Goal: Check status: Check status

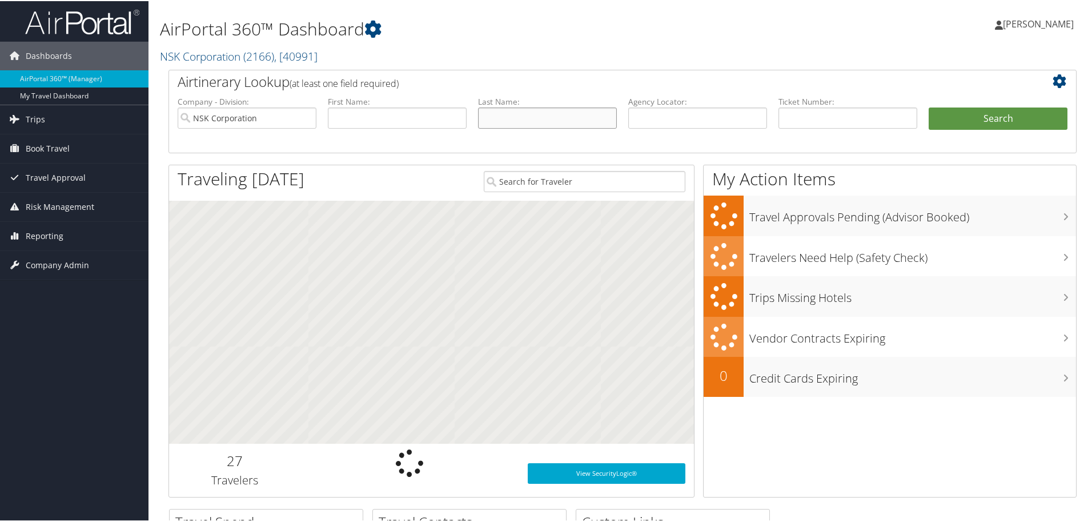
click at [535, 115] on input "text" at bounding box center [547, 116] width 139 height 21
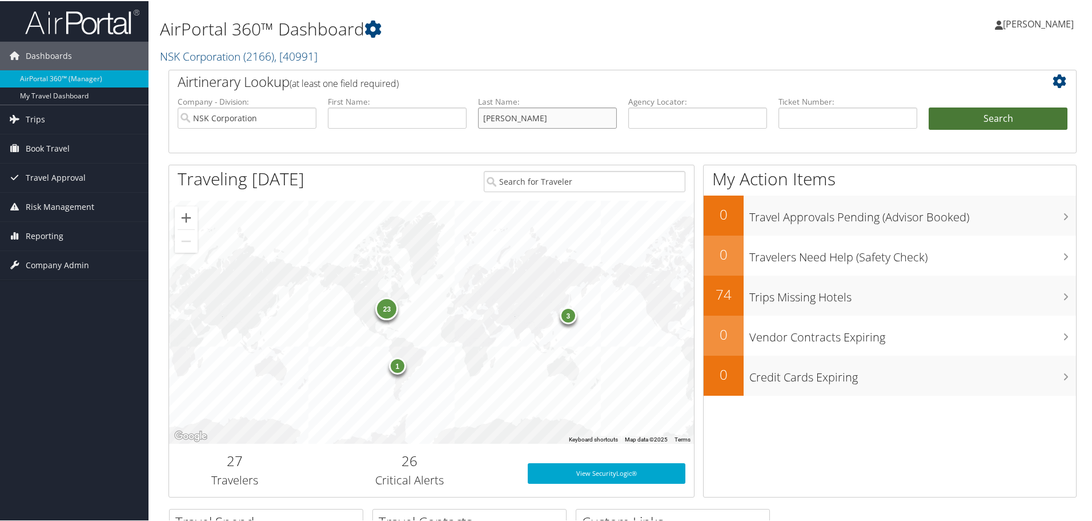
type input "[PERSON_NAME]"
click at [973, 116] on button "Search" at bounding box center [998, 117] width 139 height 23
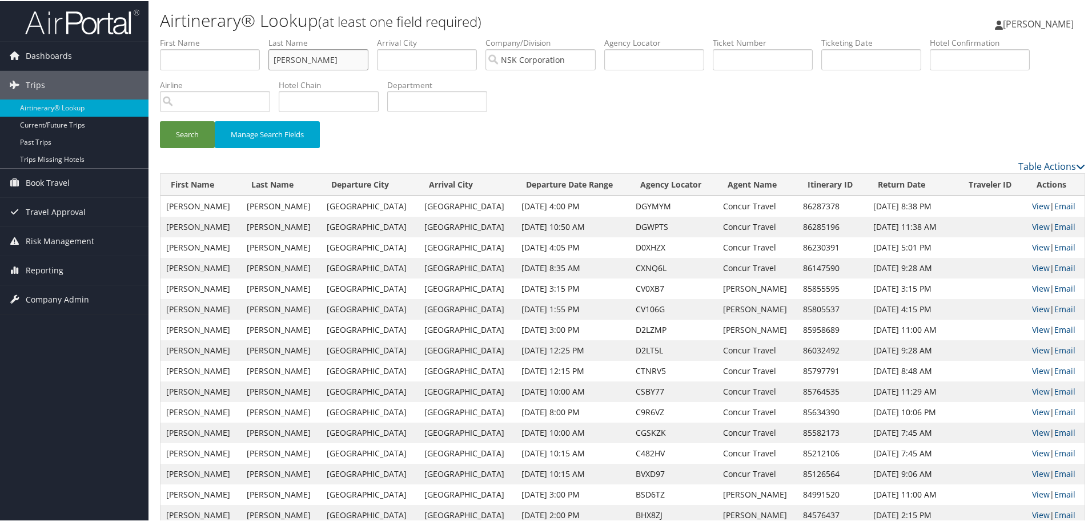
drag, startPoint x: 241, startPoint y: 51, endPoint x: 224, endPoint y: 52, distance: 16.6
click at [232, 36] on ul "First Name Last Name [PERSON_NAME] Departure City Arrival City Company/Division…" at bounding box center [623, 36] width 926 height 0
type input "[PERSON_NAME]"
click at [181, 65] on input "text" at bounding box center [210, 58] width 100 height 21
type input "[PERSON_NAME]"
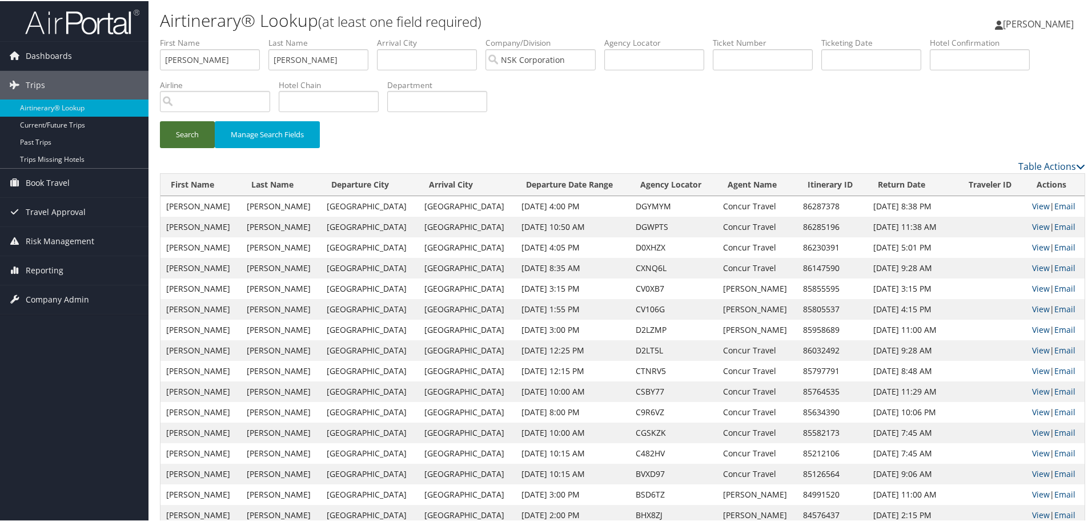
click at [186, 139] on button "Search" at bounding box center [187, 133] width 55 height 27
